Goal: Information Seeking & Learning: Check status

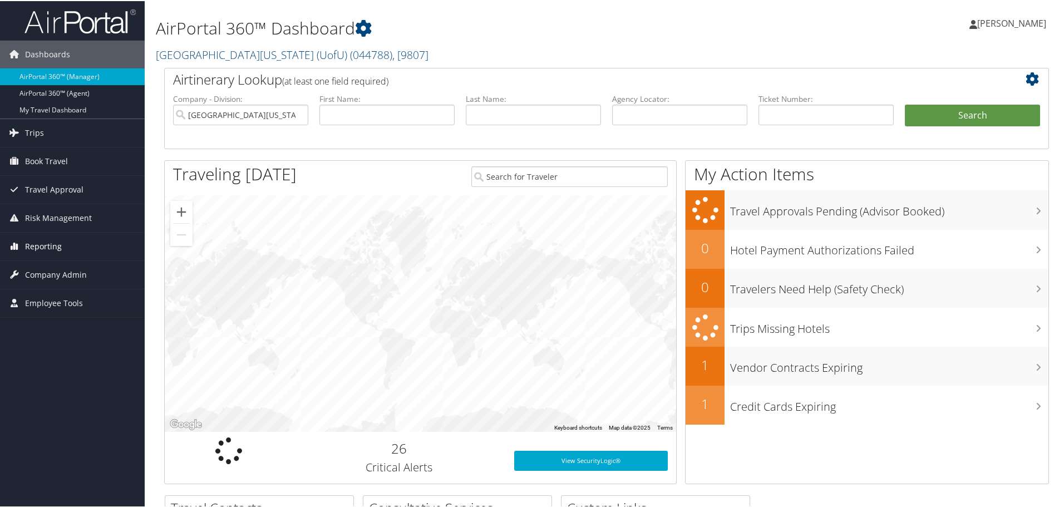
click at [50, 241] on span "Reporting" at bounding box center [43, 246] width 37 height 28
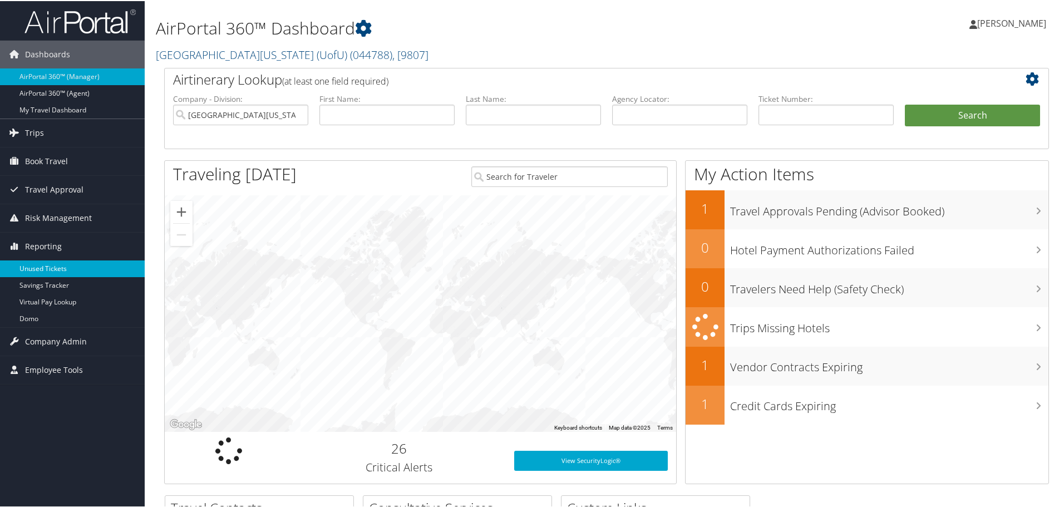
click at [50, 267] on link "Unused Tickets" at bounding box center [72, 267] width 145 height 17
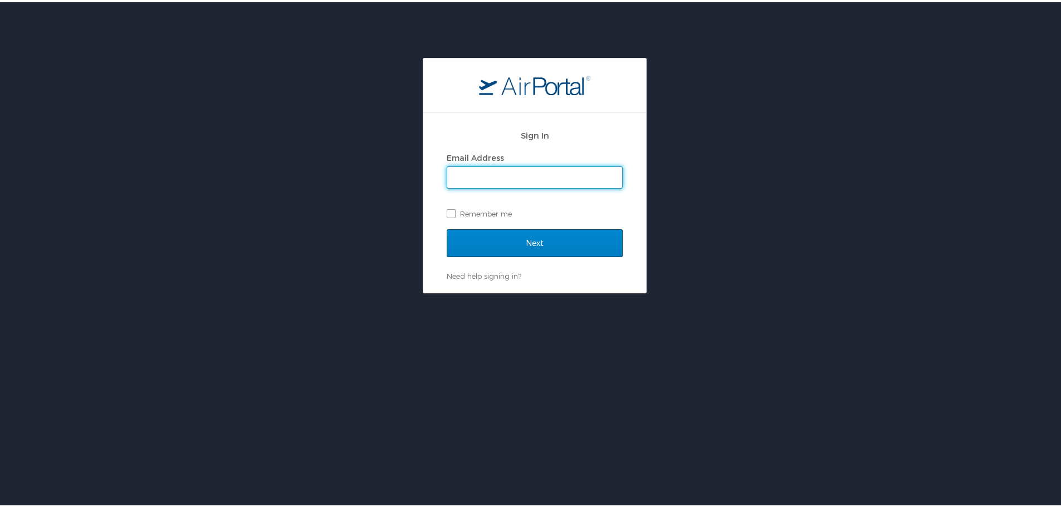
type input "alice.tardani@cbtravel.com"
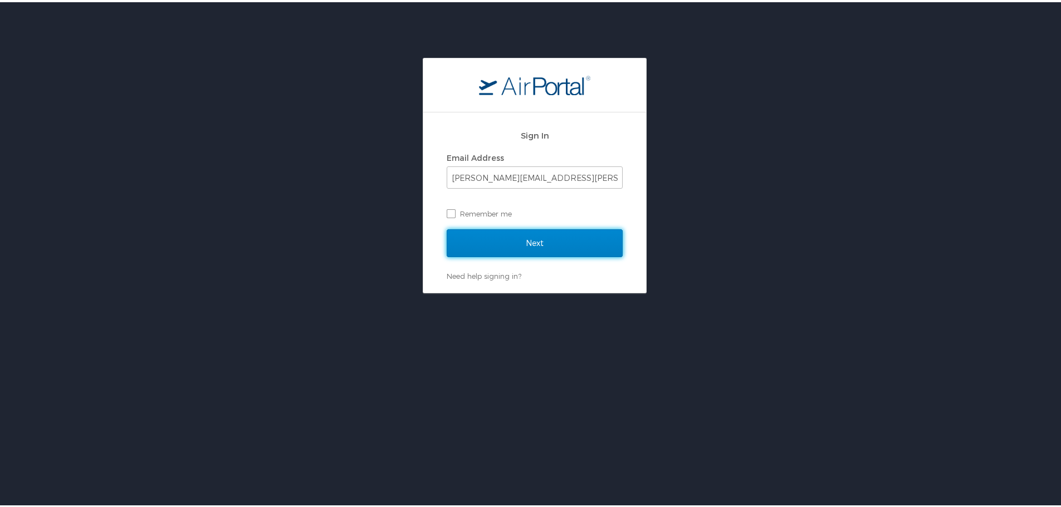
click at [529, 243] on input "Next" at bounding box center [534, 241] width 176 height 28
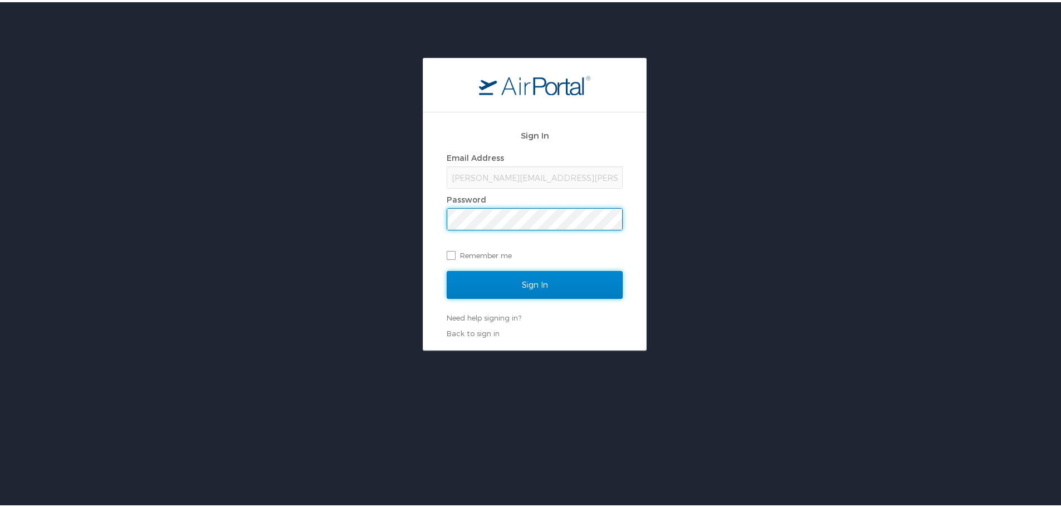
click at [526, 281] on input "Sign In" at bounding box center [534, 283] width 176 height 28
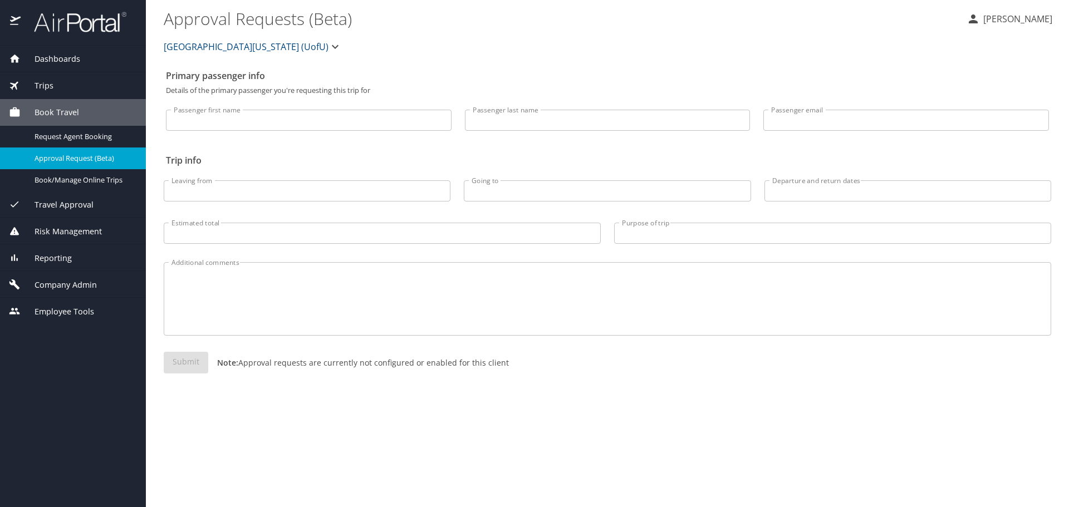
click at [66, 261] on span "Reporting" at bounding box center [46, 258] width 51 height 12
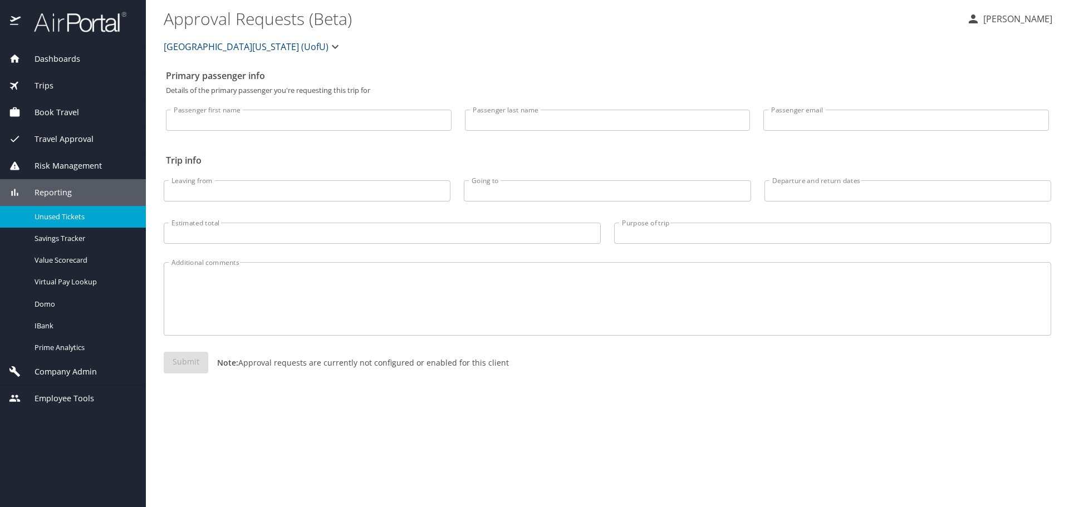
click at [61, 217] on span "Unused Tickets" at bounding box center [84, 217] width 98 height 11
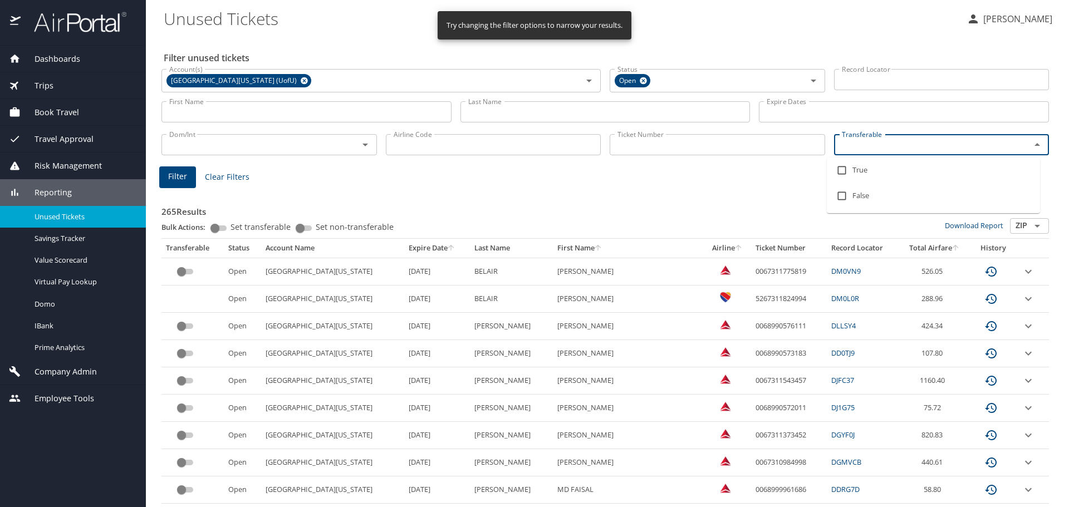
click at [860, 150] on input "Transferable" at bounding box center [925, 145] width 176 height 14
click at [842, 170] on input "checkbox" at bounding box center [841, 170] width 21 height 21
checkbox input "true"
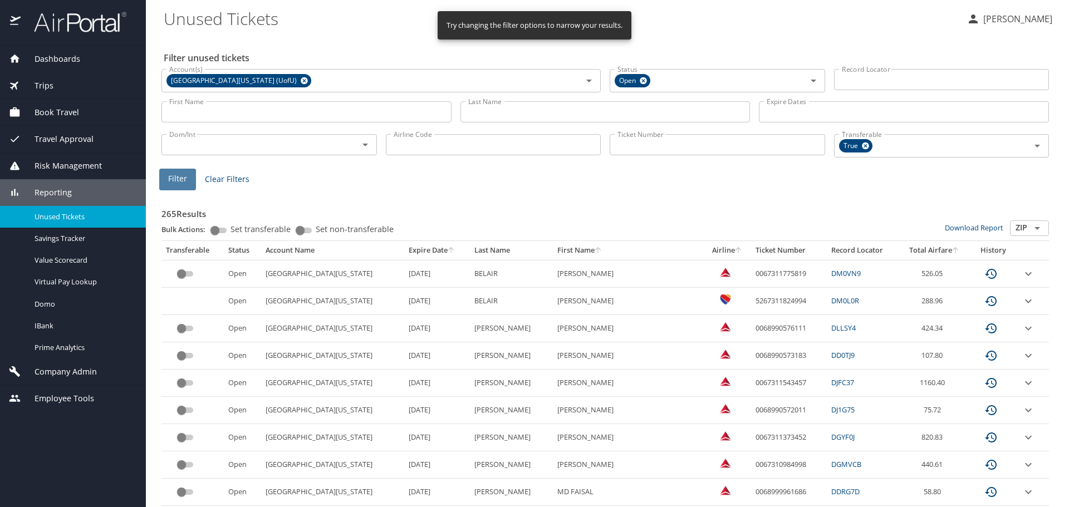
click at [180, 177] on span "Filter" at bounding box center [177, 179] width 19 height 14
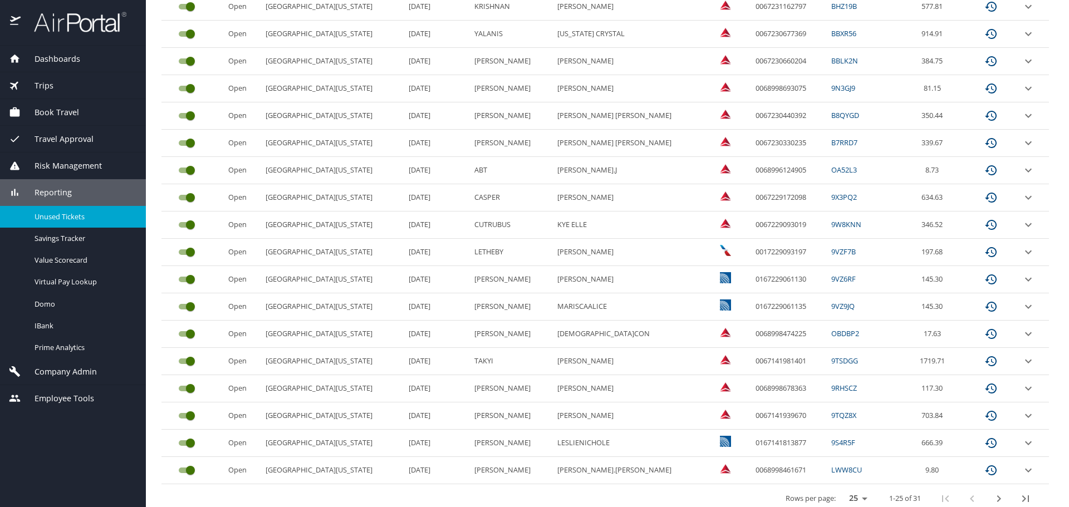
scroll to position [469, 0]
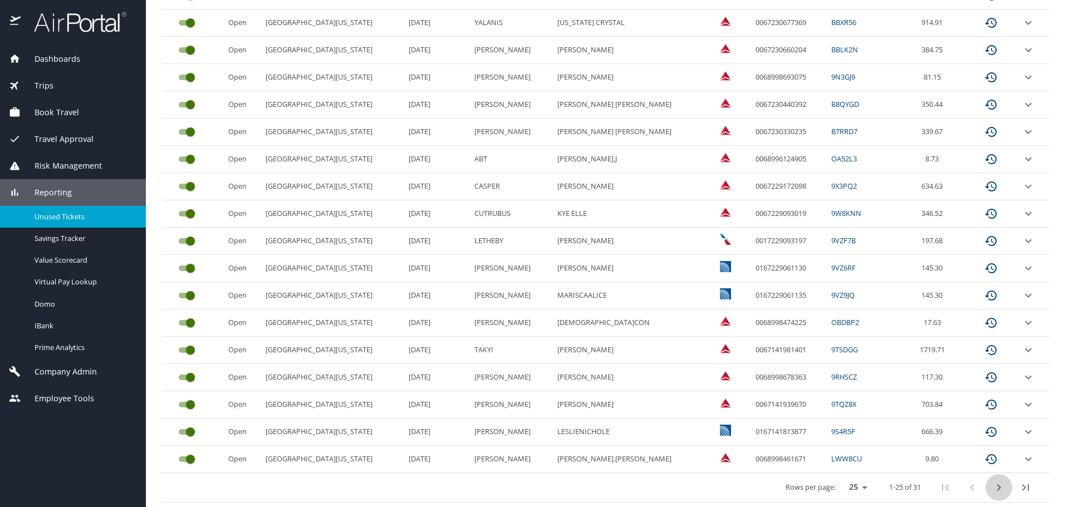
click at [992, 489] on icon "next page" at bounding box center [998, 487] width 13 height 13
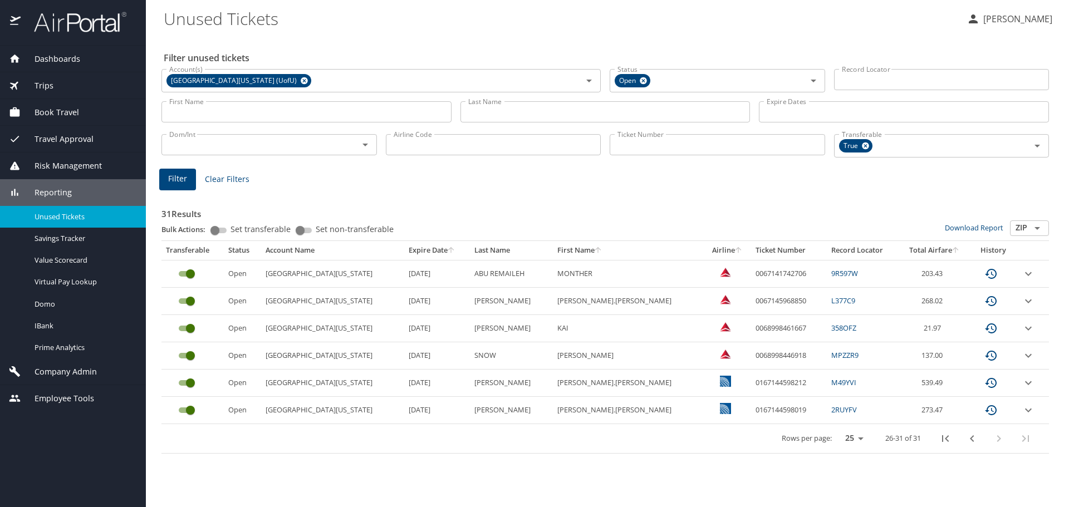
click at [831, 328] on link "358OFZ" at bounding box center [843, 328] width 25 height 10
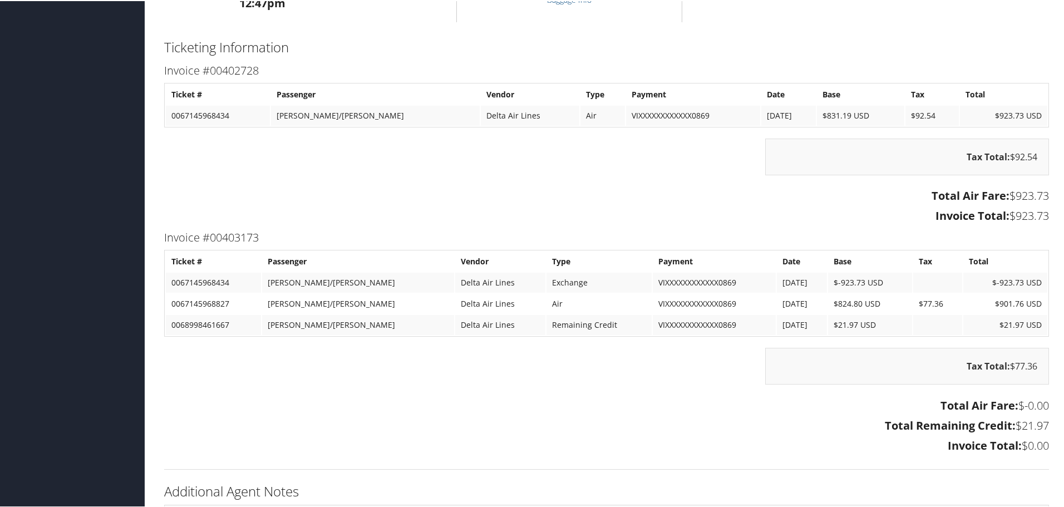
scroll to position [577, 0]
